Goal: Contribute content: Add original content to the website for others to see

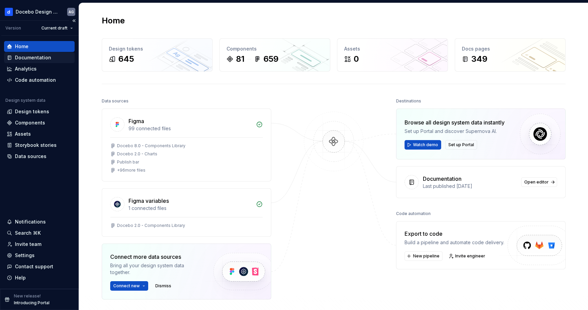
click at [28, 56] on div "Documentation" at bounding box center [33, 57] width 36 height 7
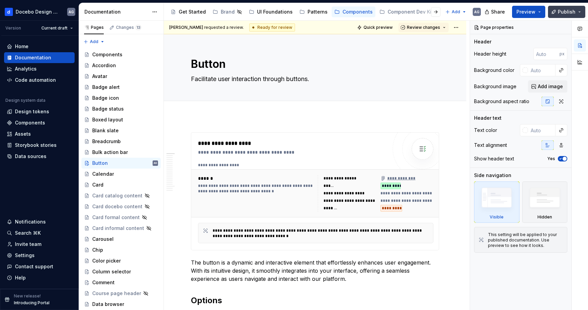
click at [570, 13] on span "Publish" at bounding box center [567, 11] width 18 height 7
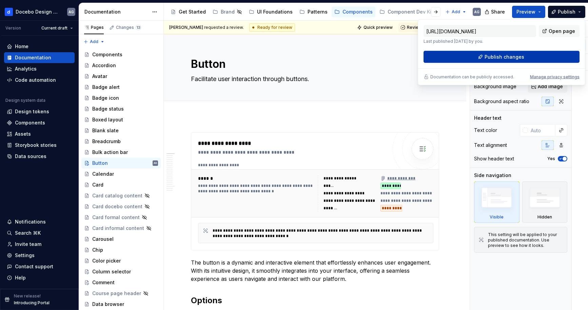
click at [551, 56] on button "Publish changes" at bounding box center [502, 57] width 156 height 12
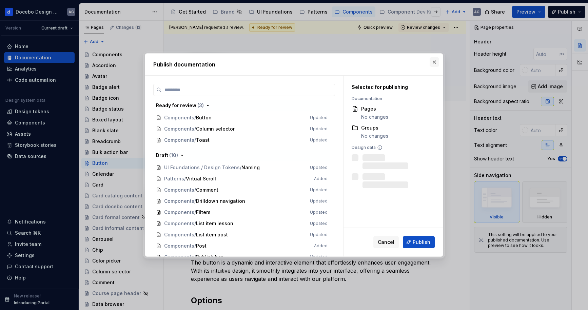
click at [436, 61] on button "button" at bounding box center [435, 62] width 10 height 10
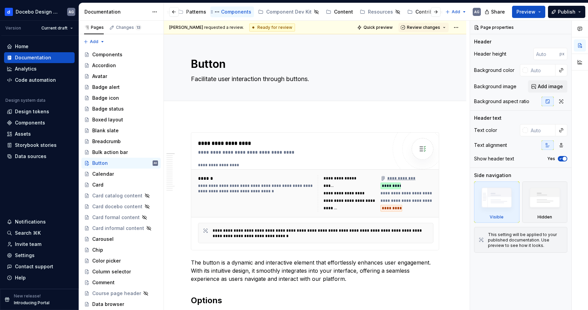
scroll to position [0, 122]
click at [258, 13] on button "Page tree" at bounding box center [262, 12] width 8 height 8
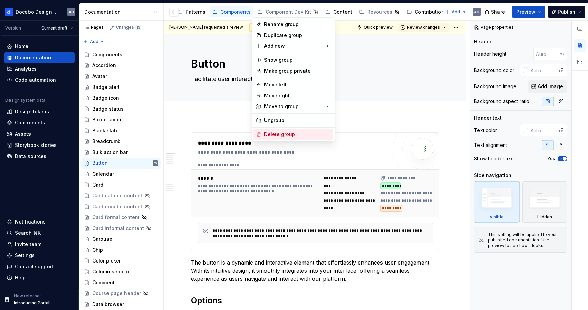
click at [280, 137] on div "Delete group" at bounding box center [297, 134] width 67 height 7
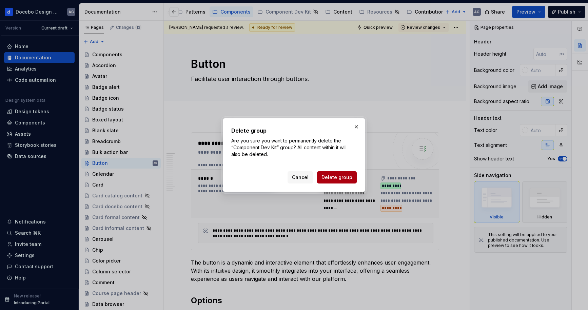
click at [334, 179] on span "Delete group" at bounding box center [337, 177] width 31 height 7
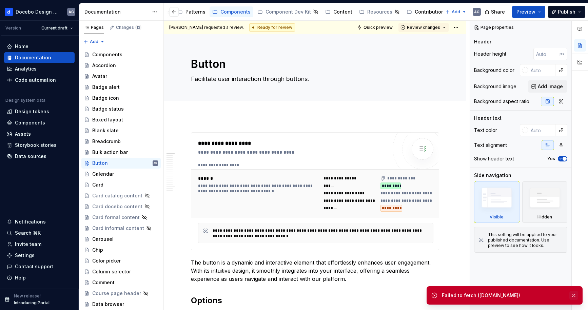
click at [575, 297] on button "button" at bounding box center [574, 296] width 9 height 10
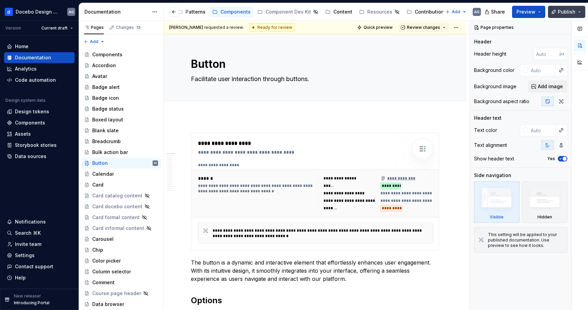
click at [567, 10] on span "Publish" at bounding box center [567, 11] width 18 height 7
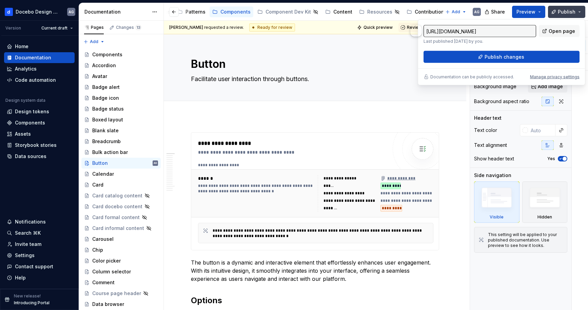
click at [567, 10] on span "Publish" at bounding box center [567, 11] width 18 height 7
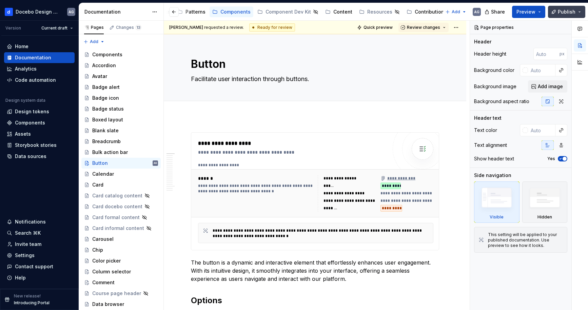
click at [567, 10] on span "Publish" at bounding box center [567, 11] width 18 height 7
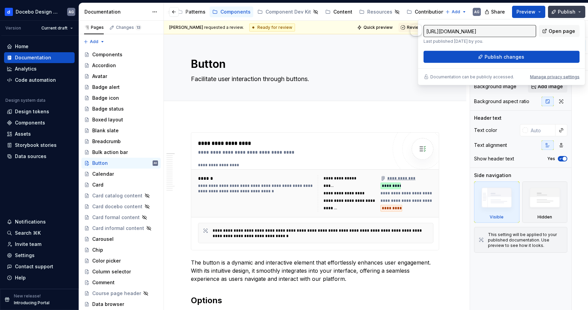
click at [567, 10] on span "Publish" at bounding box center [567, 11] width 18 height 7
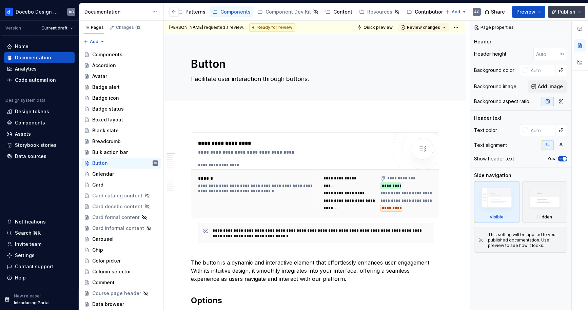
click at [567, 10] on span "Publish" at bounding box center [567, 11] width 18 height 7
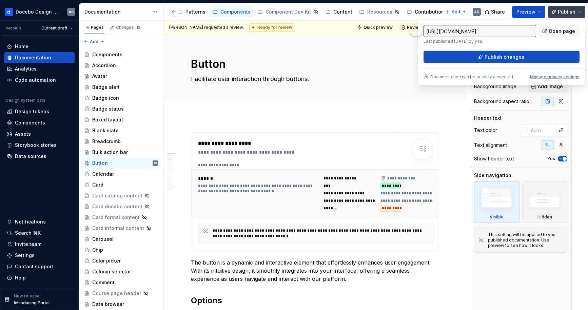
click at [567, 10] on span "Publish" at bounding box center [567, 11] width 18 height 7
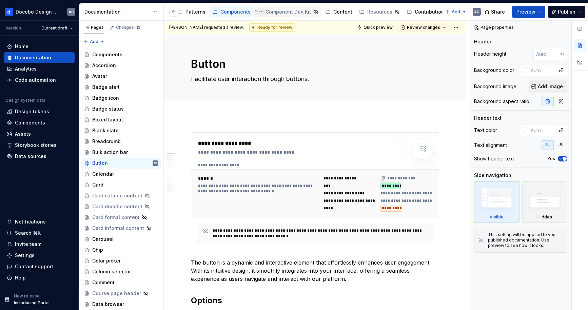
click at [258, 12] on button "Page tree" at bounding box center [262, 12] width 8 height 8
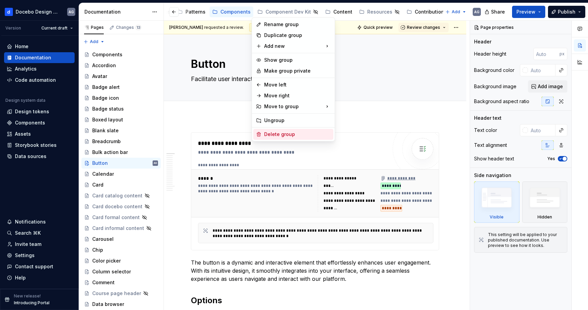
click at [289, 136] on div "Delete group" at bounding box center [297, 134] width 67 height 7
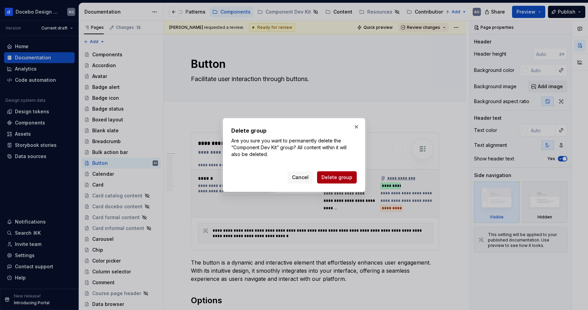
click at [334, 177] on span "Delete group" at bounding box center [337, 177] width 31 height 7
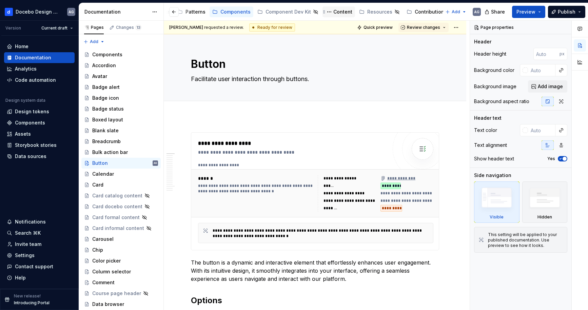
click at [336, 13] on div "Content" at bounding box center [343, 11] width 19 height 7
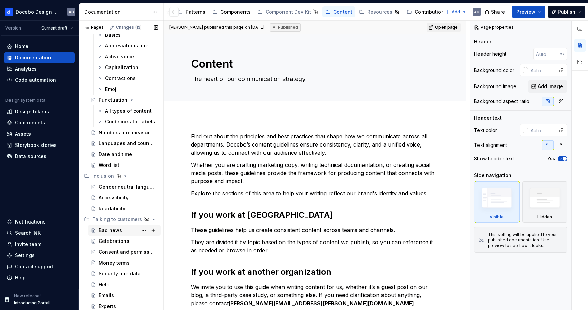
scroll to position [137, 0]
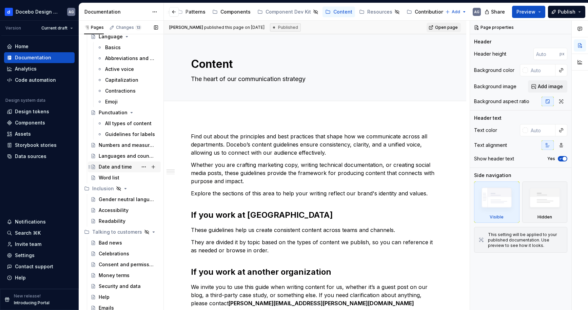
click at [110, 168] on div "Date and time" at bounding box center [115, 167] width 33 height 7
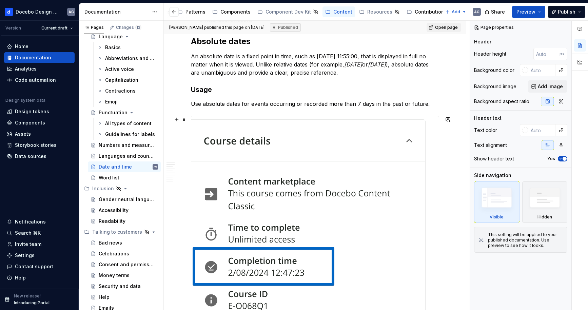
scroll to position [248, 0]
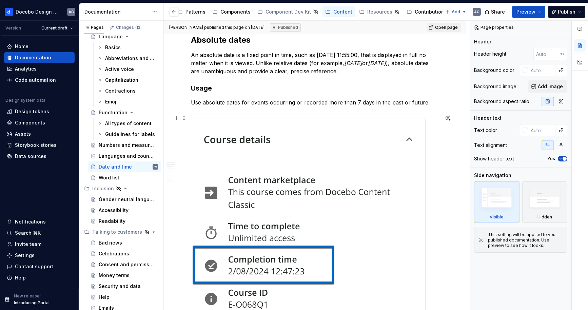
click at [290, 206] on img at bounding box center [310, 220] width 238 height 211
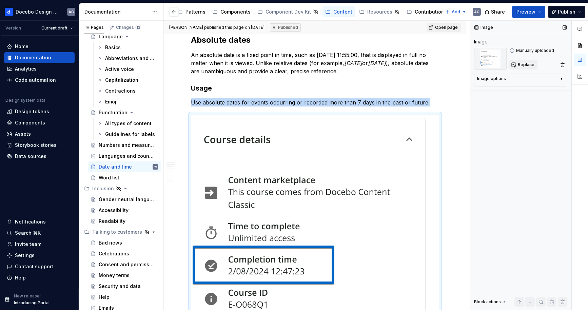
click at [523, 67] on span "Replace" at bounding box center [526, 64] width 17 height 5
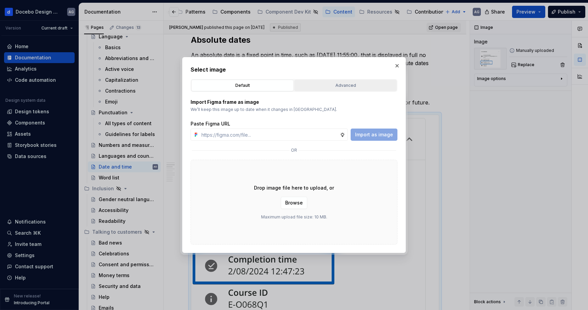
click at [338, 86] on div "Advanced" at bounding box center [346, 85] width 98 height 7
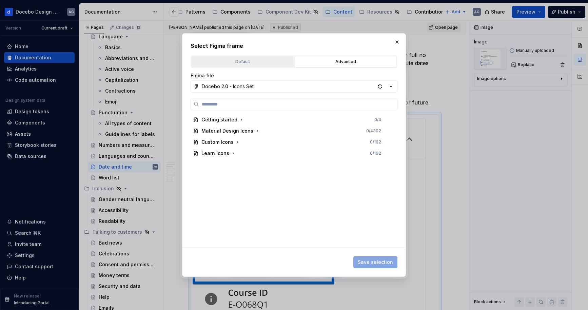
click at [231, 61] on div "Default" at bounding box center [243, 61] width 98 height 7
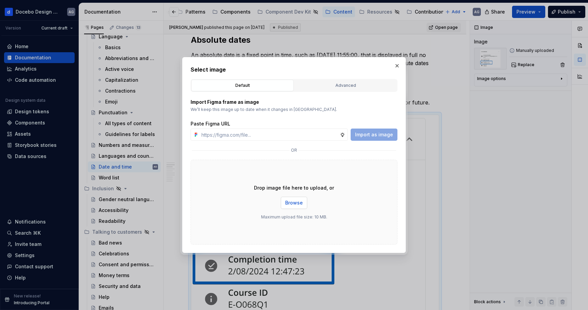
click at [292, 201] on span "Browse" at bounding box center [294, 203] width 18 height 7
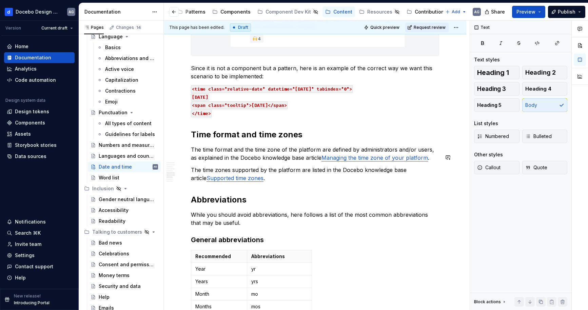
scroll to position [610, 0]
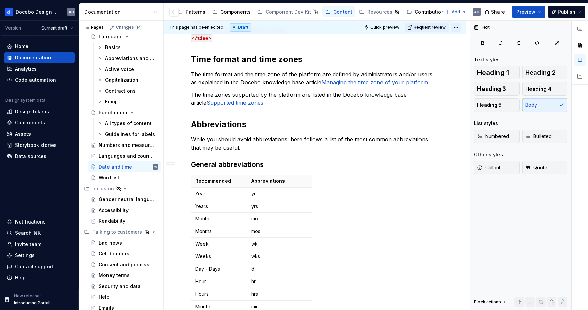
click at [455, 27] on html "Docebo Design System AG Version Current draft Home Documentation Analytics Code…" at bounding box center [294, 155] width 588 height 310
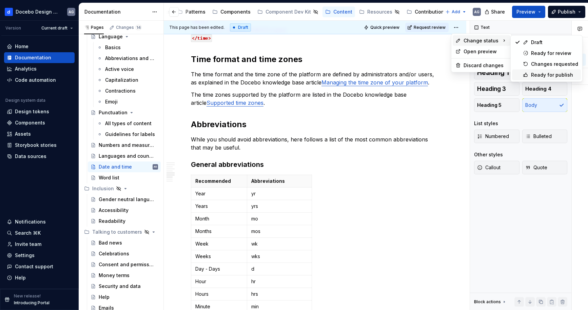
click at [531, 74] on div "Ready for publish" at bounding box center [546, 75] width 69 height 11
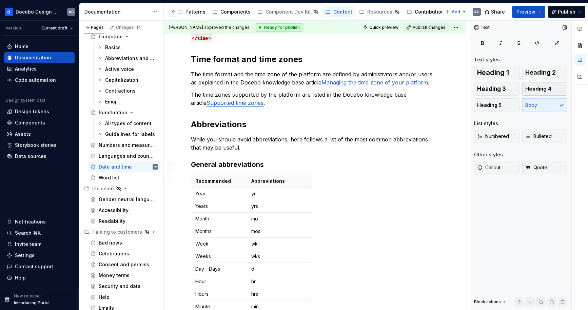
scroll to position [471, 0]
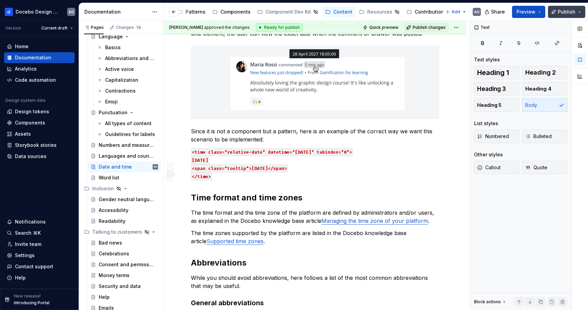
click at [576, 16] on button "Publish" at bounding box center [566, 12] width 37 height 12
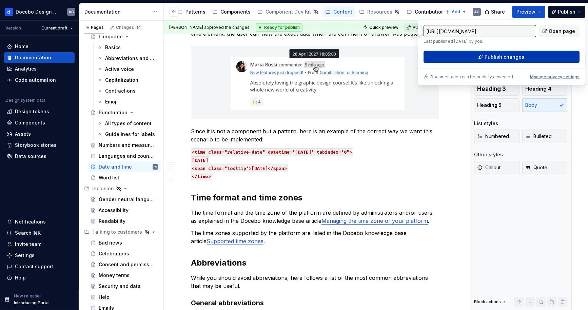
click at [550, 53] on button "Publish changes" at bounding box center [502, 57] width 156 height 12
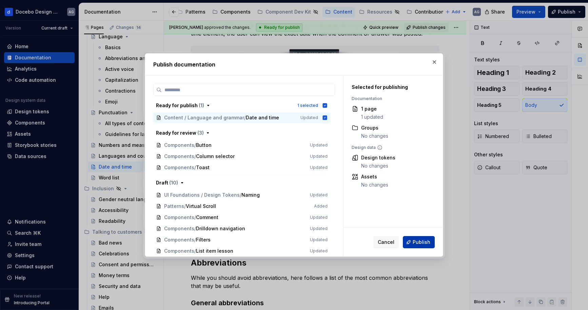
click at [429, 241] on span "Publish" at bounding box center [422, 242] width 18 height 7
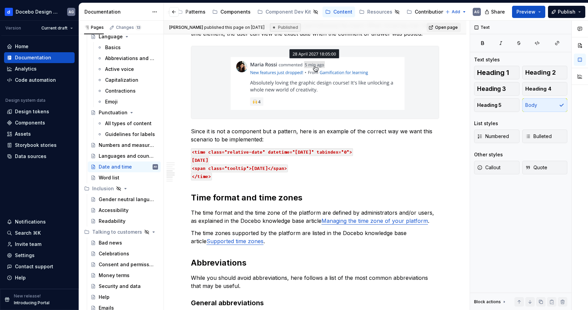
type textarea "*"
